Goal: Information Seeking & Learning: Learn about a topic

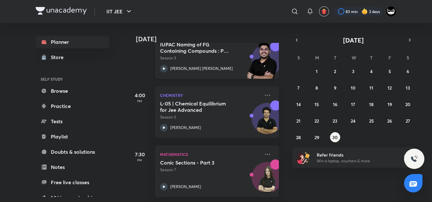
scroll to position [57, 0]
click at [175, 23] on div "[DATE]" at bounding box center [206, 33] width 158 height 20
click at [330, 174] on div "[DATE] Good afternoon, ARSH You have 3 events [DATE] 4:00 PM Chemistry IUPAC Na…" at bounding box center [278, 112] width 303 height 179
click at [266, 33] on div "[DATE]" at bounding box center [206, 33] width 158 height 20
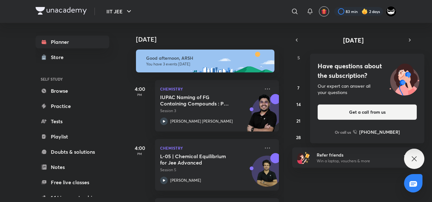
click at [349, 69] on h4 "Have questions about the subscription?" at bounding box center [366, 70] width 99 height 19
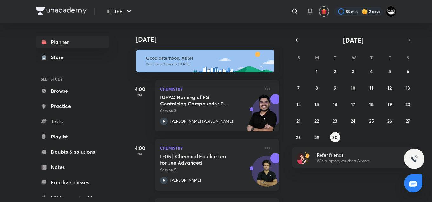
click at [209, 167] on p "Session 5" at bounding box center [210, 170] width 100 height 6
click at [346, 201] on div "Today Good afternoon, ARSH You have 3 events today 4:00 PM Chemistry IUPAC Nami…" at bounding box center [278, 112] width 303 height 179
click at [335, 122] on abbr "23" at bounding box center [334, 121] width 5 height 6
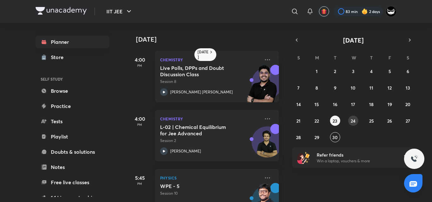
click at [356, 123] on button "24" at bounding box center [353, 121] width 10 height 10
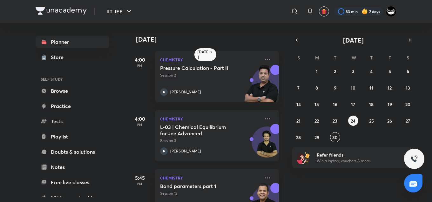
click at [227, 136] on h5 "L-03 | Chemical Equilibrium for Jee Advanced" at bounding box center [199, 130] width 79 height 13
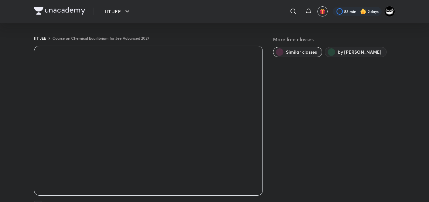
scroll to position [177, 0]
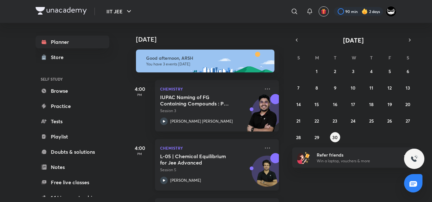
click at [228, 174] on div "L-05 | Chemical Equilibrium for Jee Advanced Session 5 [PERSON_NAME]" at bounding box center [210, 168] width 100 height 31
